Goal: Task Accomplishment & Management: Use online tool/utility

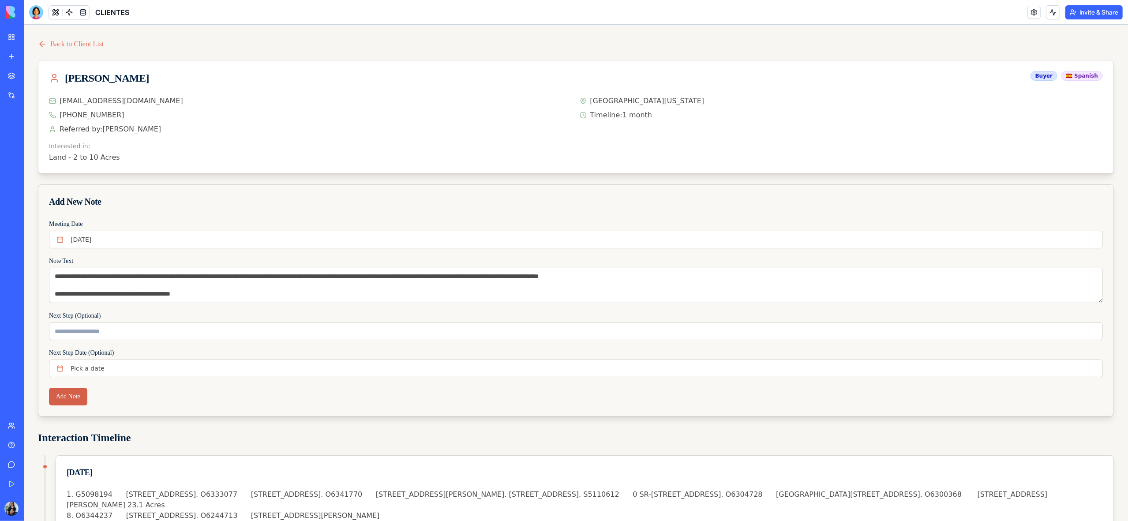
click at [76, 397] on button "Add Note" at bounding box center [68, 397] width 38 height 18
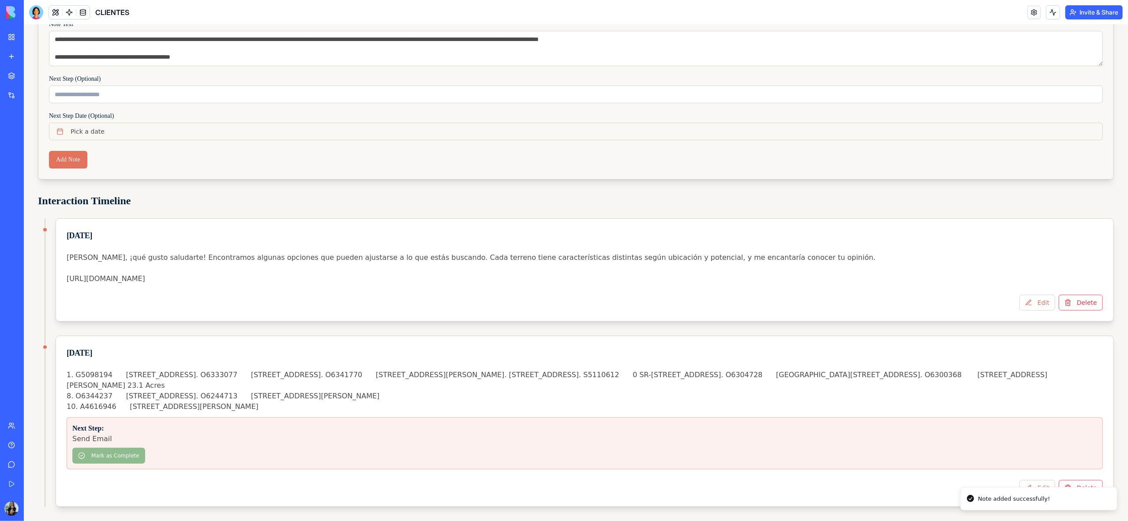
scroll to position [288, 0]
click at [1044, 295] on button "Edit" at bounding box center [1038, 303] width 36 height 16
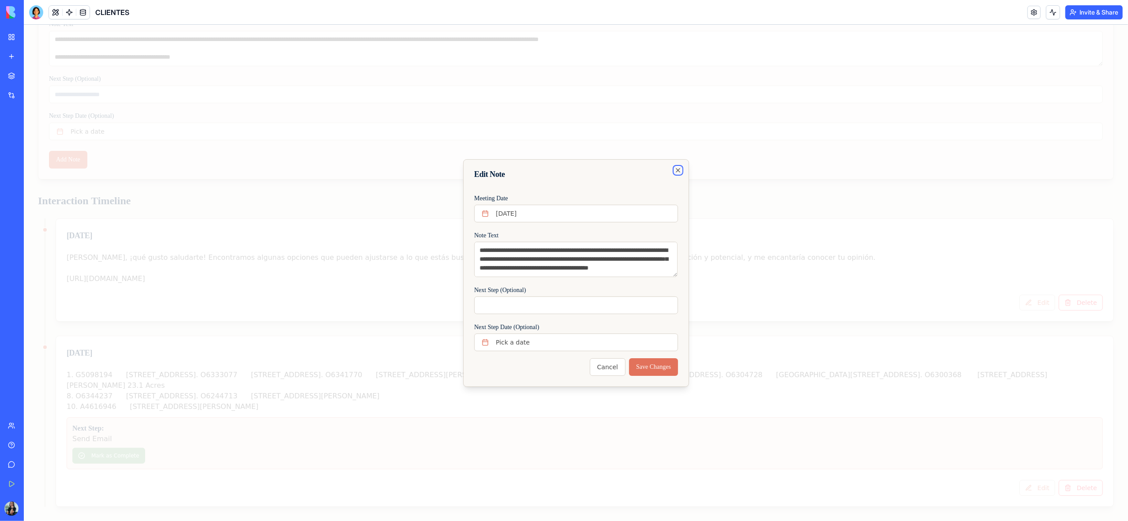
click at [678, 170] on icon "button" at bounding box center [678, 171] width 4 height 4
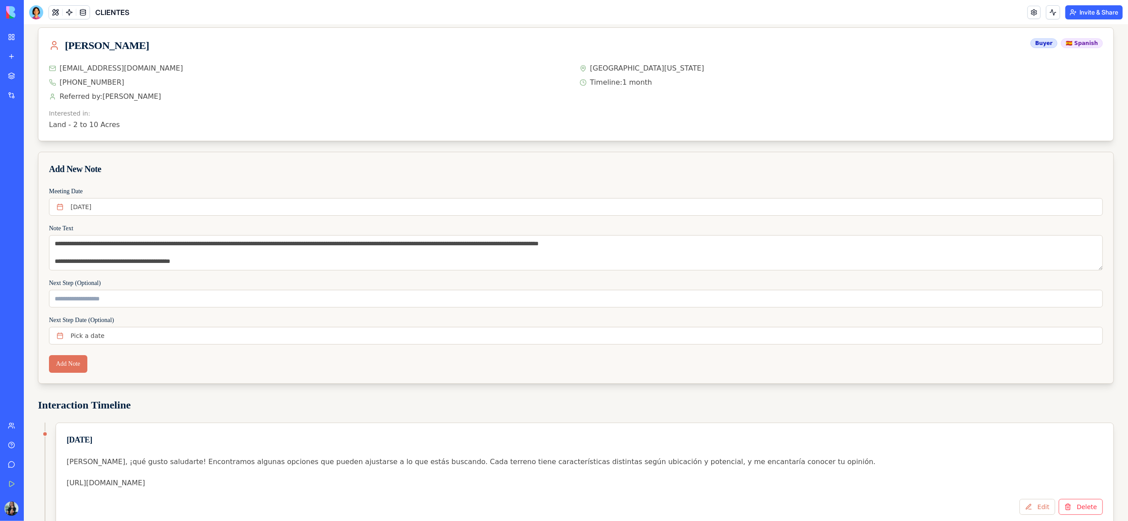
scroll to position [0, 0]
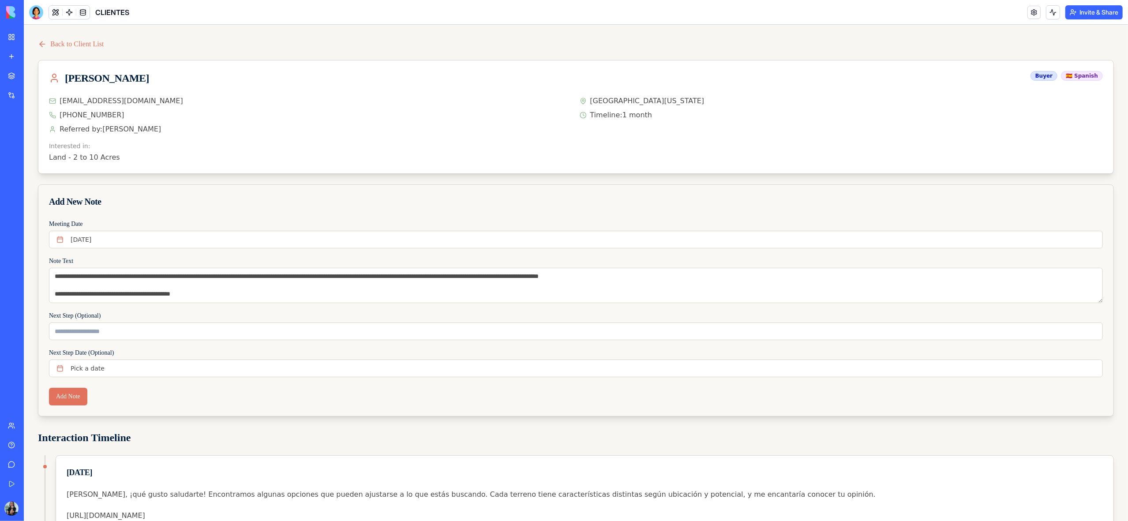
click at [9, 36] on link "My Workspace" at bounding box center [20, 37] width 35 height 18
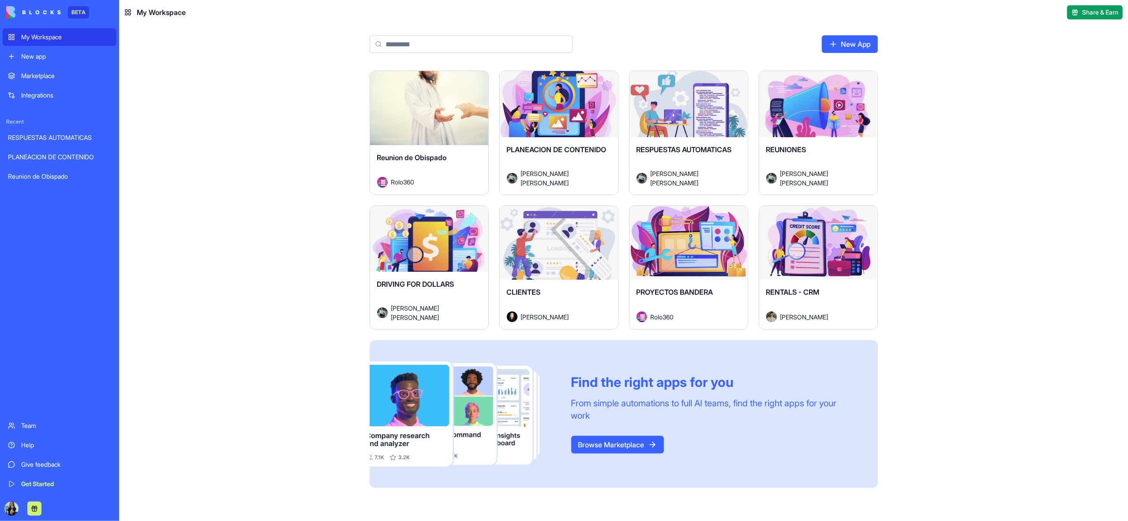
click at [846, 135] on div "Launch" at bounding box center [818, 108] width 118 height 74
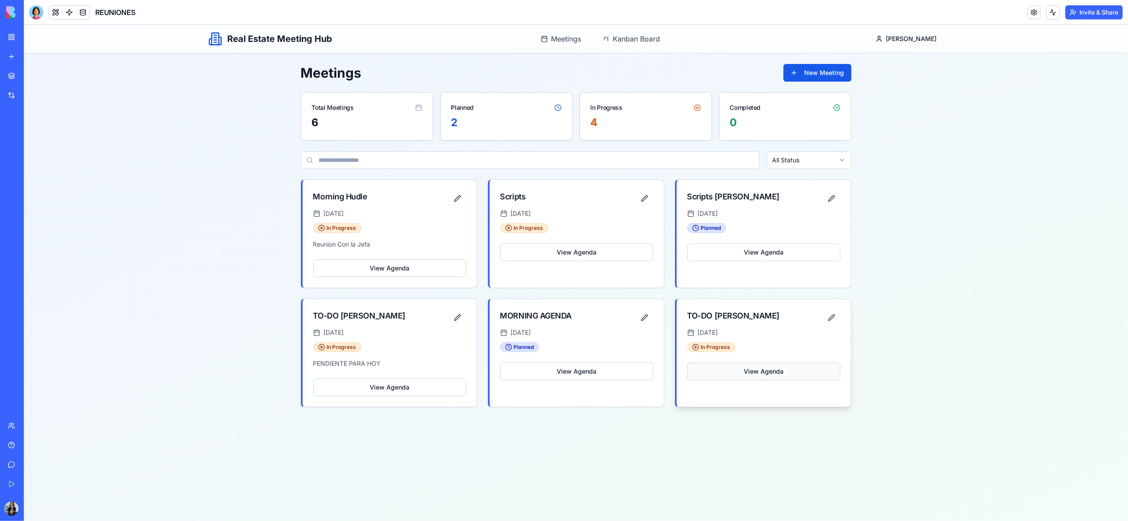
click at [753, 374] on button "View Agenda" at bounding box center [763, 372] width 153 height 18
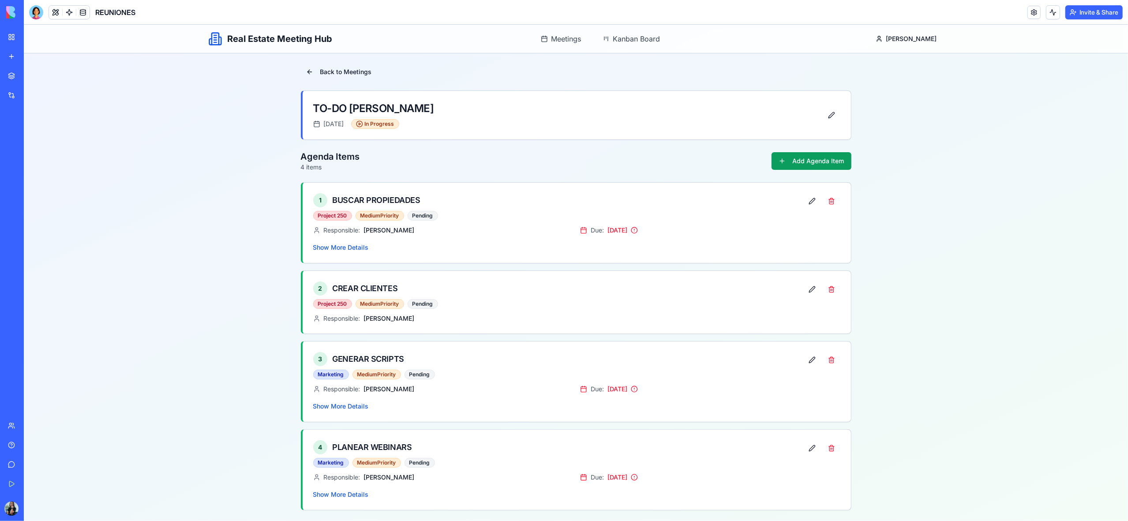
scroll to position [3, 0]
click at [816, 203] on button at bounding box center [812, 201] width 18 height 16
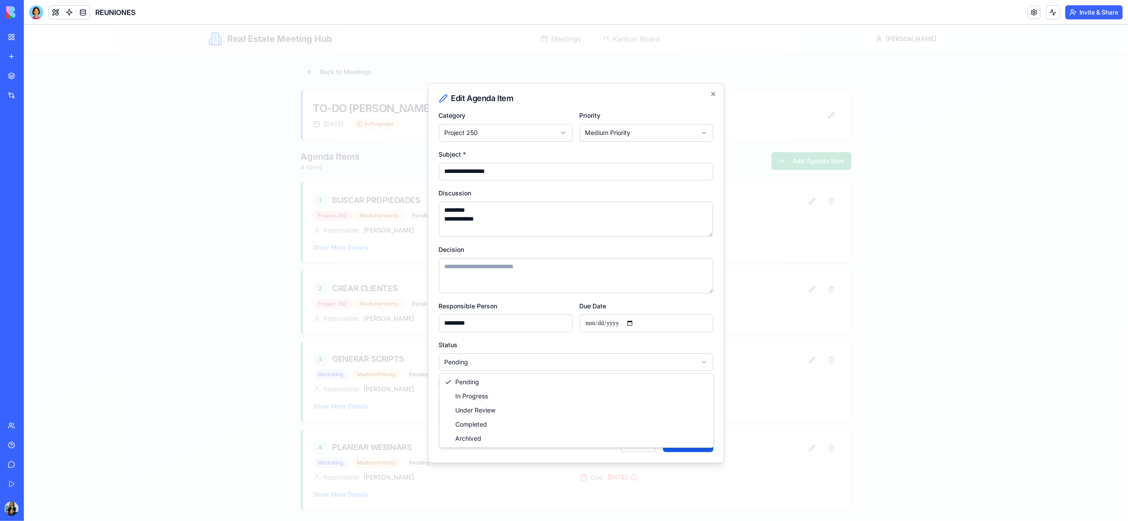
click at [499, 360] on body "**********" at bounding box center [576, 273] width 1104 height 496
click at [677, 444] on button "Update Item" at bounding box center [688, 444] width 50 height 18
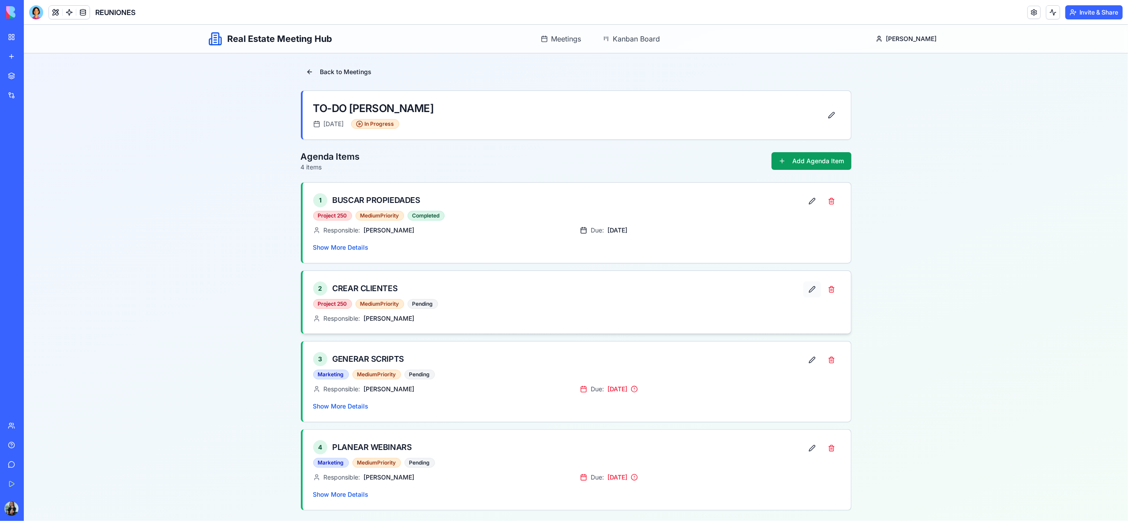
click at [813, 287] on button at bounding box center [812, 290] width 18 height 16
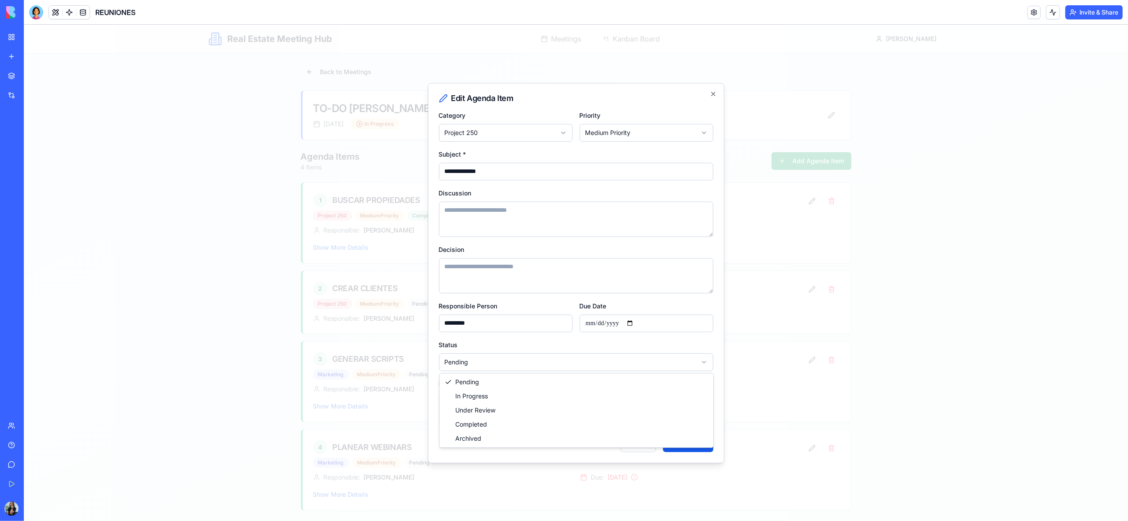
click at [494, 360] on body "**********" at bounding box center [576, 273] width 1104 height 496
click at [683, 443] on button "Update Item" at bounding box center [688, 444] width 50 height 18
